Goal: Task Accomplishment & Management: Use online tool/utility

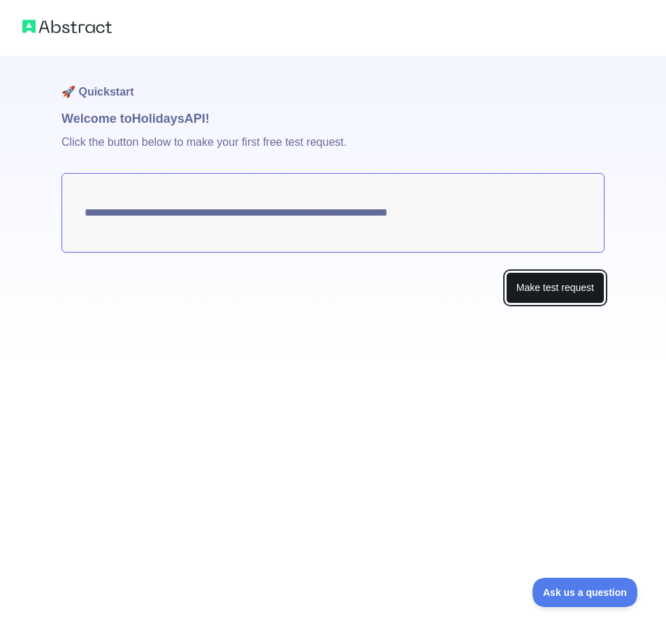
click at [531, 284] on button "Make test request" at bounding box center [555, 287] width 98 height 31
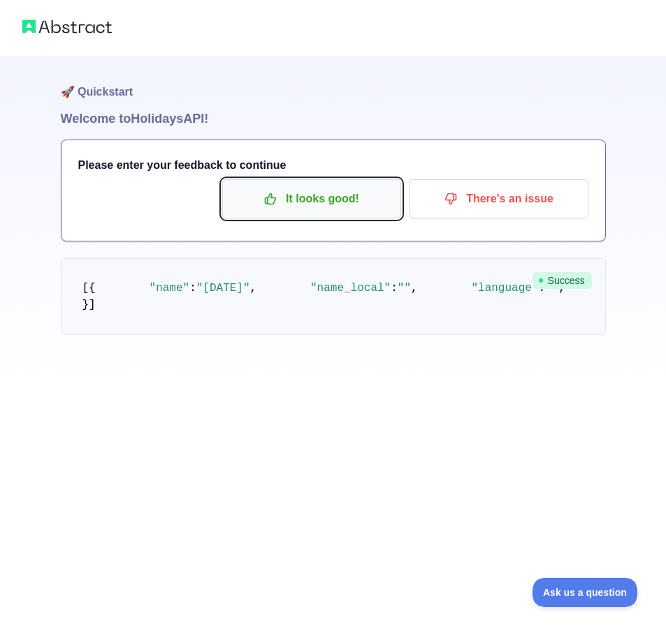
click at [315, 200] on p "It looks good!" at bounding box center [312, 199] width 158 height 24
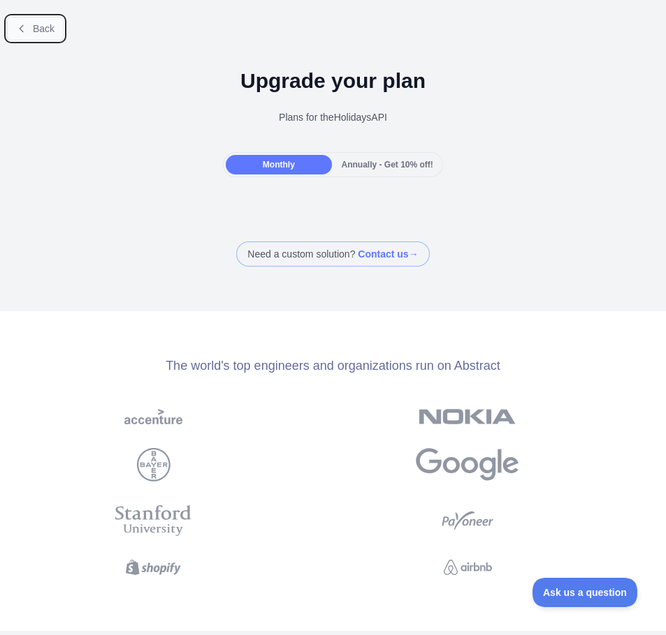
click at [40, 26] on span "Back" at bounding box center [44, 28] width 22 height 11
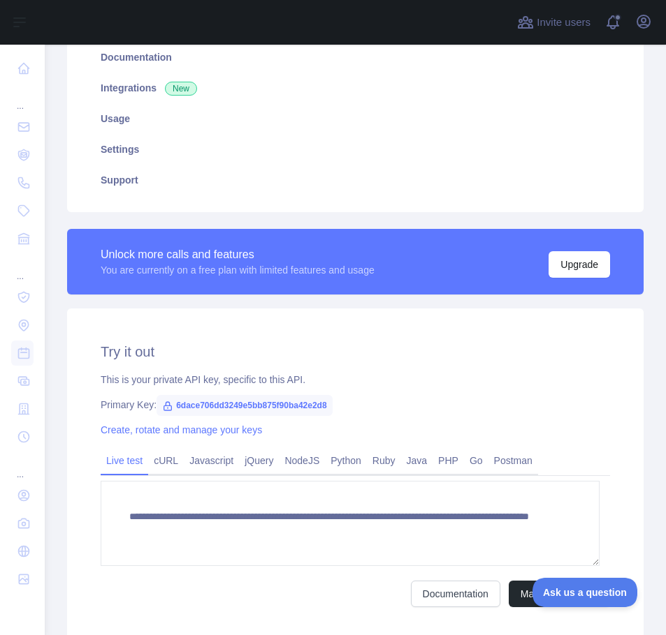
scroll to position [209, 0]
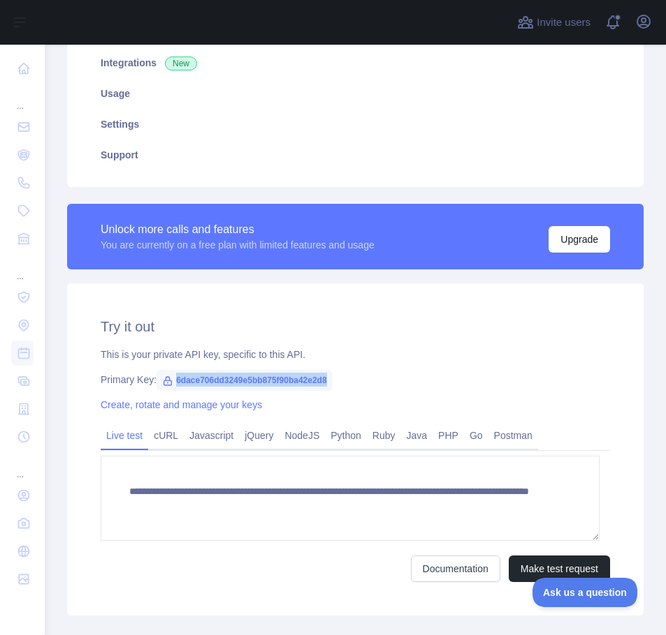
drag, startPoint x: 175, startPoint y: 375, endPoint x: 330, endPoint y: 381, distance: 155.1
click at [330, 381] on span "6dace706dd3249e5bb875f90ba42e2d8" at bounding box center [243, 380] width 175 height 21
click at [342, 385] on div "Primary Key: 6dace706dd3249e5bb875f90ba42e2d8" at bounding box center [355, 380] width 509 height 14
drag, startPoint x: 170, startPoint y: 378, endPoint x: 325, endPoint y: 377, distance: 154.3
click at [325, 377] on span "6dace706dd3249e5bb875f90ba42e2d8" at bounding box center [243, 380] width 175 height 21
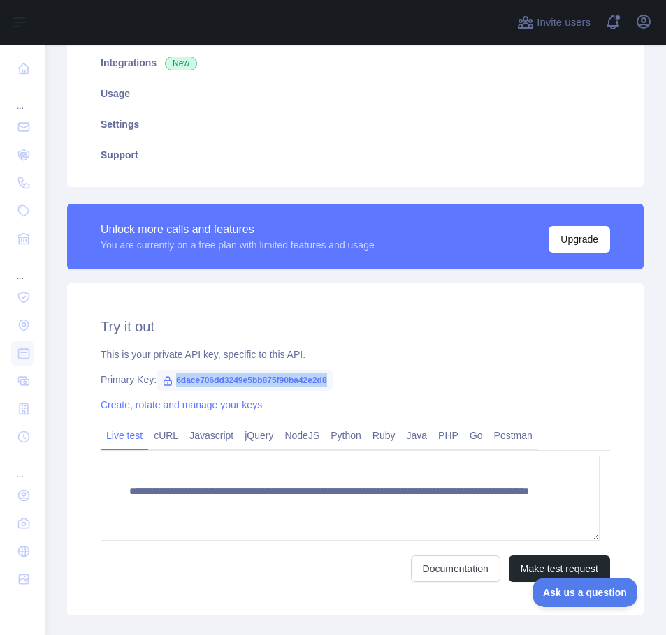
copy span "6dace706dd3249e5bb875f90ba42e2d8"
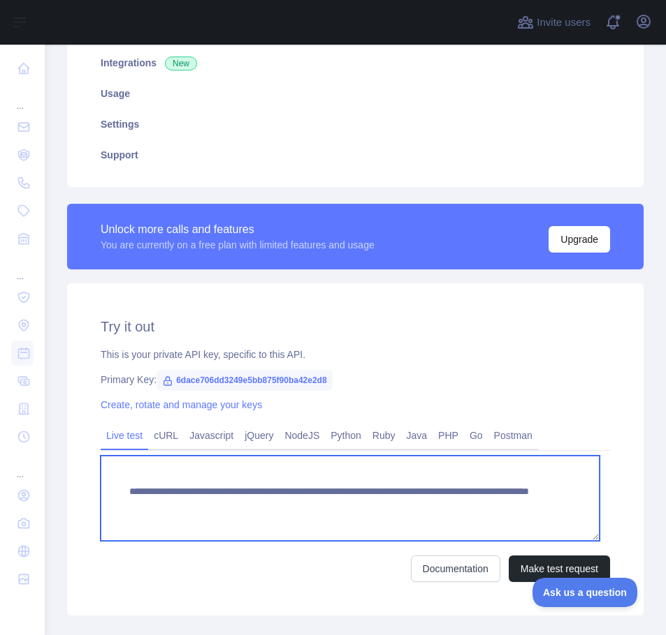
drag, startPoint x: 117, startPoint y: 487, endPoint x: 566, endPoint y: 524, distance: 449.9
click at [566, 524] on textarea "**********" at bounding box center [350, 498] width 499 height 85
